Goal: Task Accomplishment & Management: Use online tool/utility

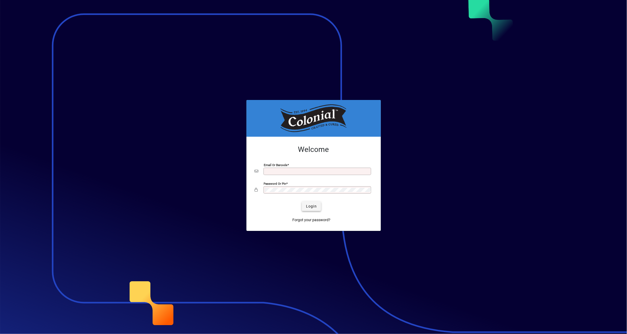
type input "**********"
click at [316, 207] on button "Login" at bounding box center [311, 205] width 19 height 9
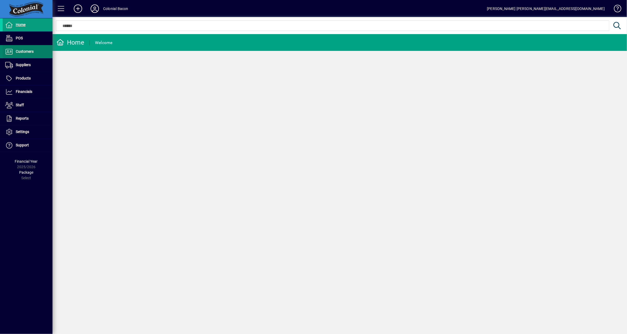
click at [26, 50] on span "Customers" at bounding box center [25, 51] width 18 height 4
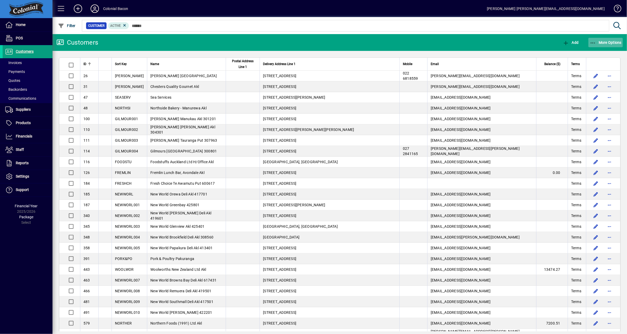
click at [611, 45] on span "button" at bounding box center [605, 42] width 35 height 13
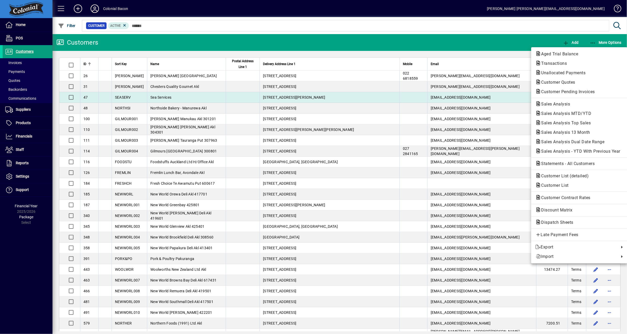
click at [567, 101] on span "Sales Analysis" at bounding box center [553, 103] width 37 height 5
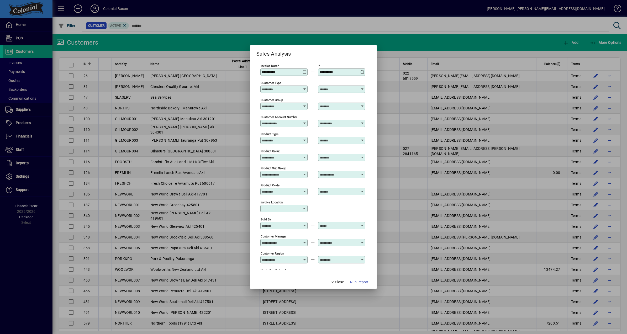
click at [304, 70] on icon at bounding box center [304, 70] width 4 height 0
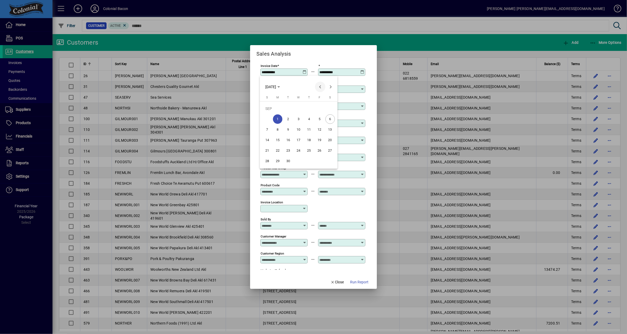
click at [320, 87] on span "Previous month" at bounding box center [320, 87] width 10 height 10
click at [319, 87] on span "Previous month" at bounding box center [320, 87] width 10 height 10
click at [267, 119] on span "1" at bounding box center [266, 118] width 9 height 9
type input "**********"
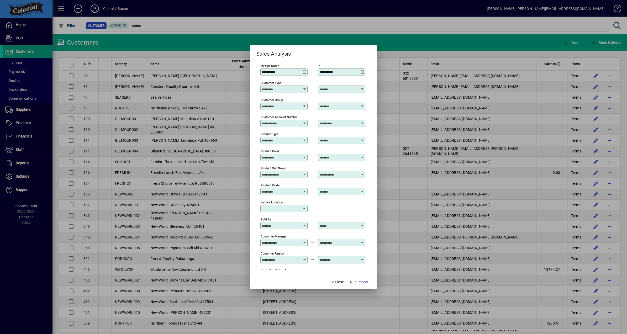
click at [362, 70] on icon at bounding box center [362, 70] width 4 height 0
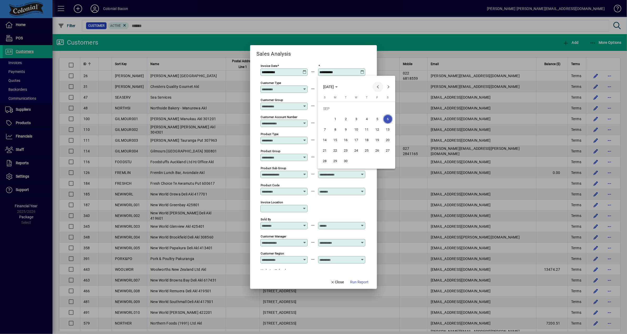
click at [377, 88] on span "Previous month" at bounding box center [377, 87] width 10 height 10
click at [323, 160] on span "31" at bounding box center [324, 160] width 9 height 9
type input "**********"
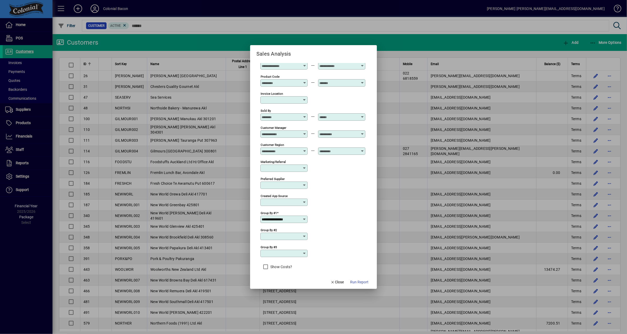
scroll to position [109, 0]
click at [304, 234] on icon at bounding box center [304, 236] width 4 height 4
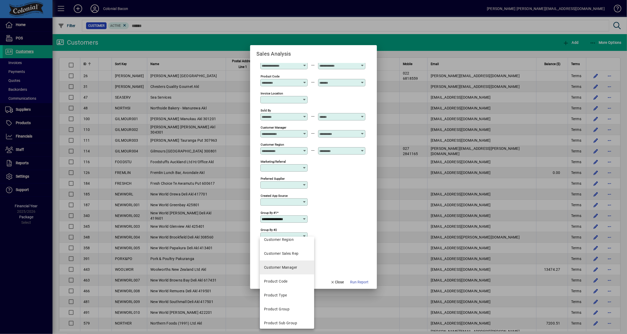
scroll to position [132, 0]
click at [282, 280] on div "Product Code" at bounding box center [276, 280] width 24 height 6
type input "**********"
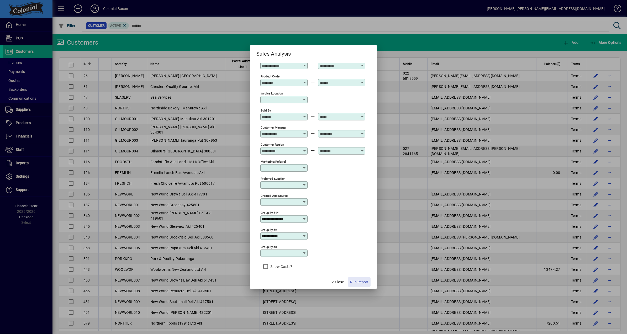
click at [364, 283] on span "Run Report" at bounding box center [359, 282] width 18 height 6
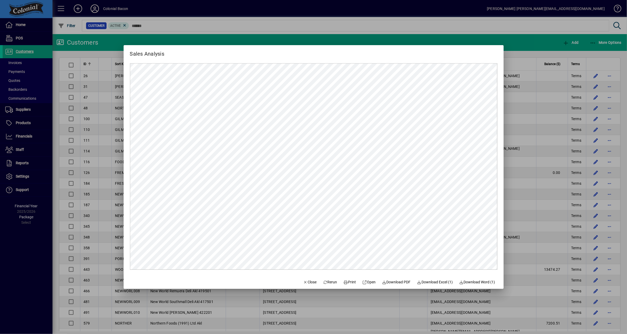
scroll to position [0, 0]
click at [432, 282] on span "Download Excel (1)" at bounding box center [435, 282] width 36 height 6
